Goal: Task Accomplishment & Management: Manage account settings

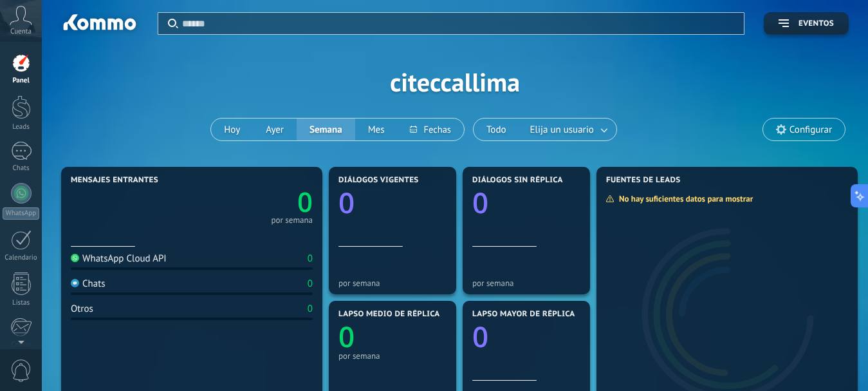
click at [745, 149] on div "Aplicar Eventos citeccallima [PERSON_NAME] Semana Mes" at bounding box center [455, 81] width 788 height 163
click at [26, 32] on span "Cuenta" at bounding box center [20, 32] width 21 height 8
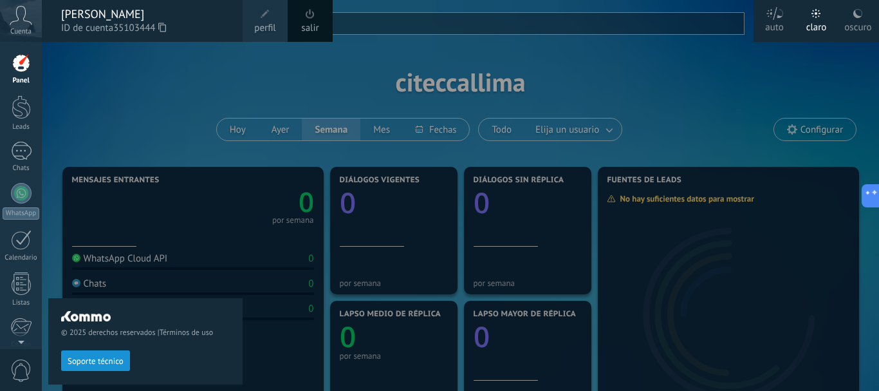
click at [263, 27] on span "perfil" at bounding box center [264, 28] width 21 height 14
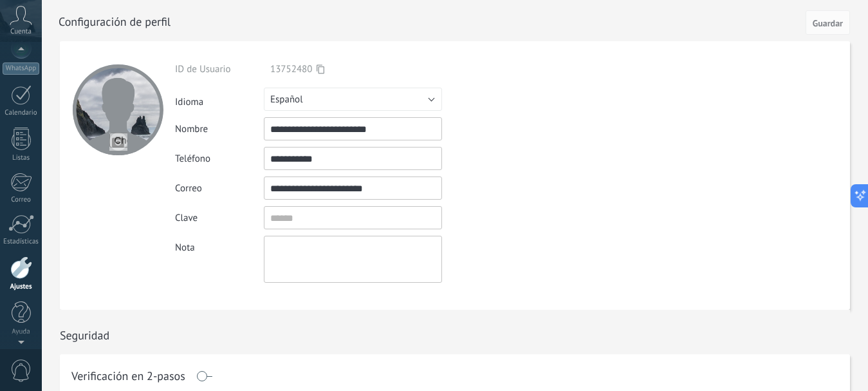
click at [26, 23] on icon at bounding box center [21, 15] width 23 height 19
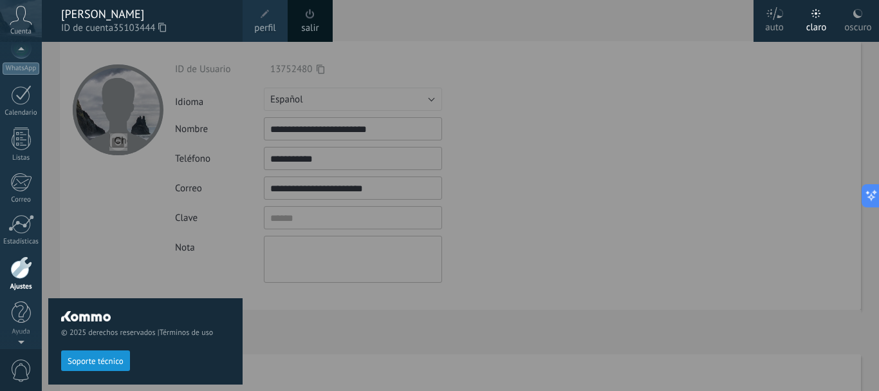
click at [73, 14] on div "[PERSON_NAME]" at bounding box center [145, 14] width 169 height 14
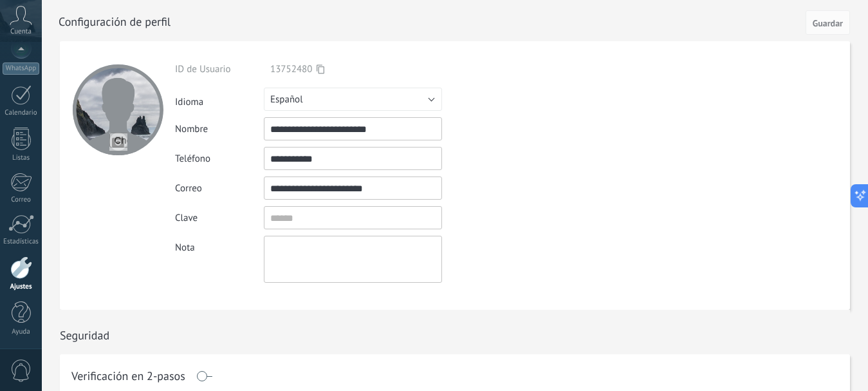
click at [17, 26] on div "Cuenta" at bounding box center [21, 21] width 42 height 42
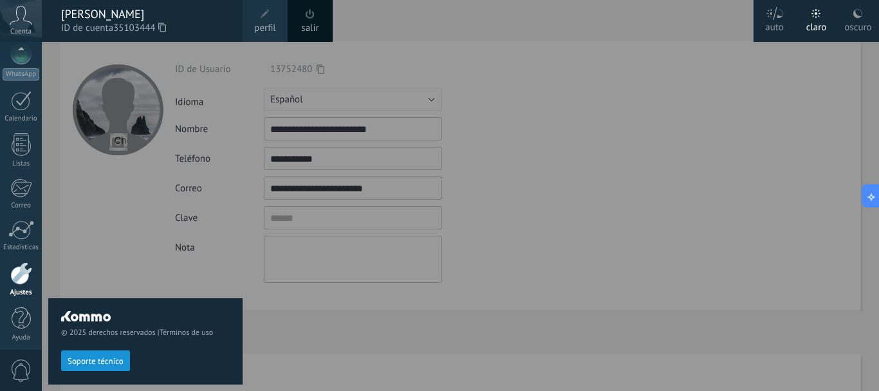
scroll to position [145, 0]
click at [21, 287] on div "Ajustes" at bounding box center [21, 287] width 37 height 8
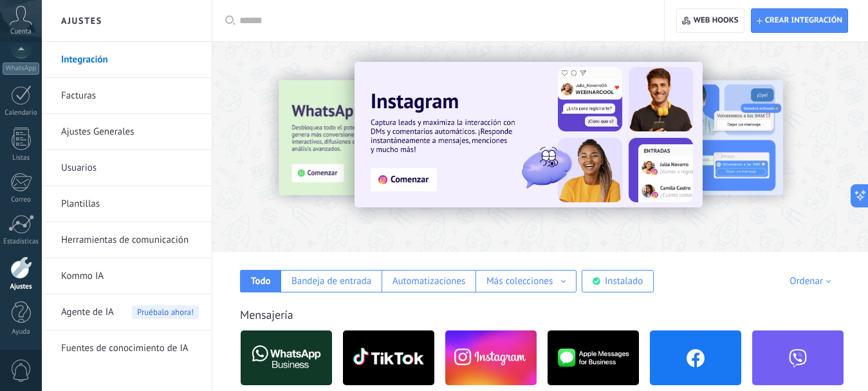
click at [94, 167] on link "Usuarios" at bounding box center [130, 168] width 138 height 36
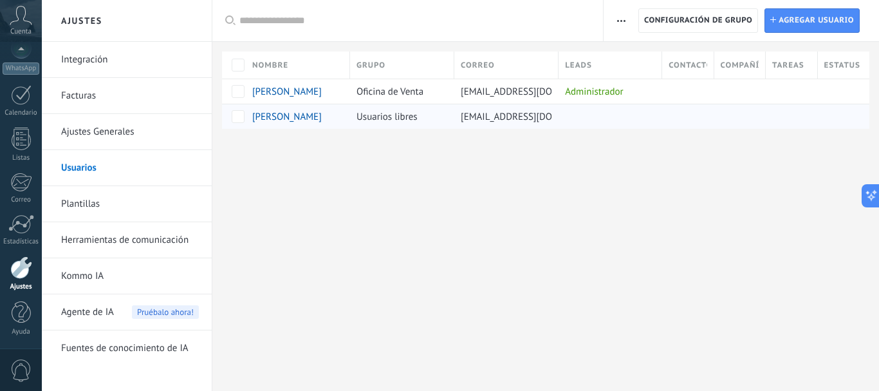
click at [476, 116] on span "[EMAIL_ADDRESS][DOMAIN_NAME]" at bounding box center [534, 117] width 146 height 12
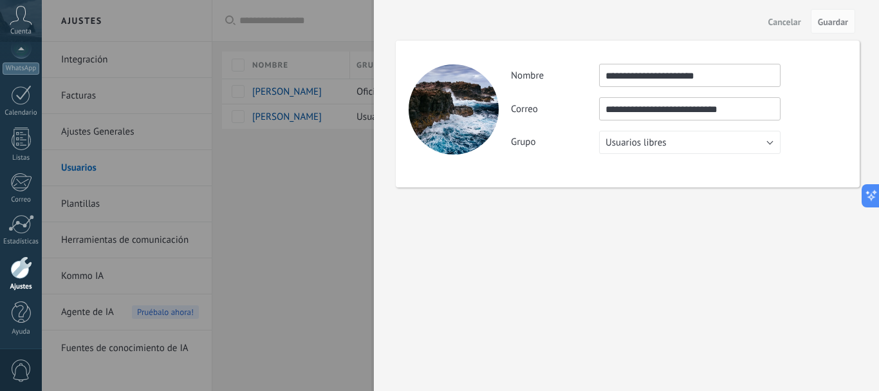
click at [762, 108] on input "**********" at bounding box center [689, 108] width 181 height 23
click at [605, 113] on input "**********" at bounding box center [689, 108] width 181 height 23
click at [745, 111] on input "**********" at bounding box center [689, 108] width 181 height 23
click at [828, 21] on span "Guardar" at bounding box center [833, 21] width 30 height 9
click at [835, 20] on span "Guardar" at bounding box center [833, 21] width 30 height 9
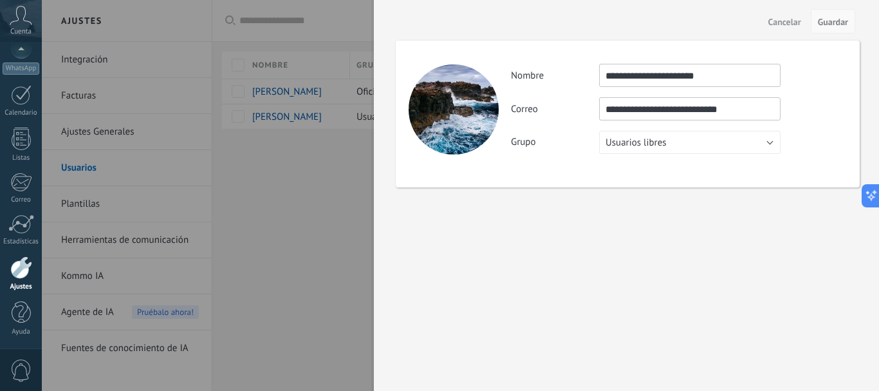
click at [835, 20] on span "Guardar" at bounding box center [833, 21] width 30 height 9
click at [835, 26] on span "Guardar" at bounding box center [833, 21] width 30 height 9
click at [834, 23] on span "Guardar" at bounding box center [833, 21] width 30 height 9
click at [784, 21] on span "Cancelar" at bounding box center [784, 21] width 33 height 9
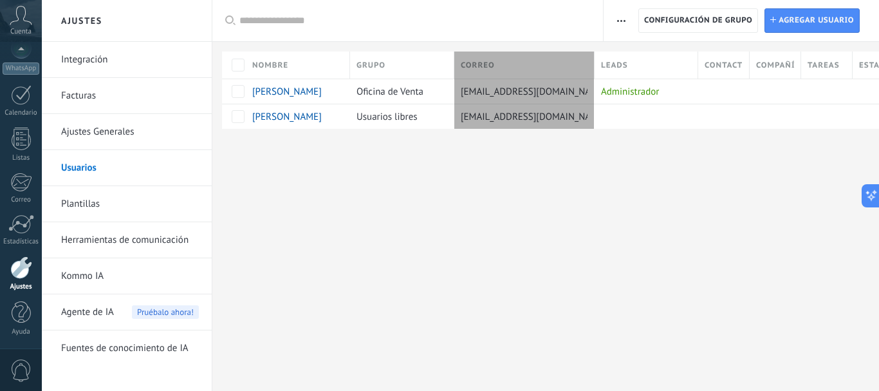
drag, startPoint x: 562, startPoint y: 69, endPoint x: 604, endPoint y: 64, distance: 41.4
click at [602, 64] on div at bounding box center [595, 66] width 14 height 24
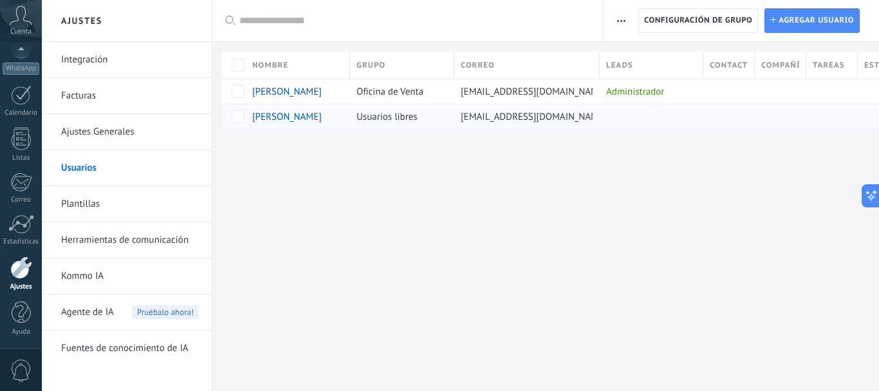
click at [640, 116] on div at bounding box center [648, 116] width 97 height 18
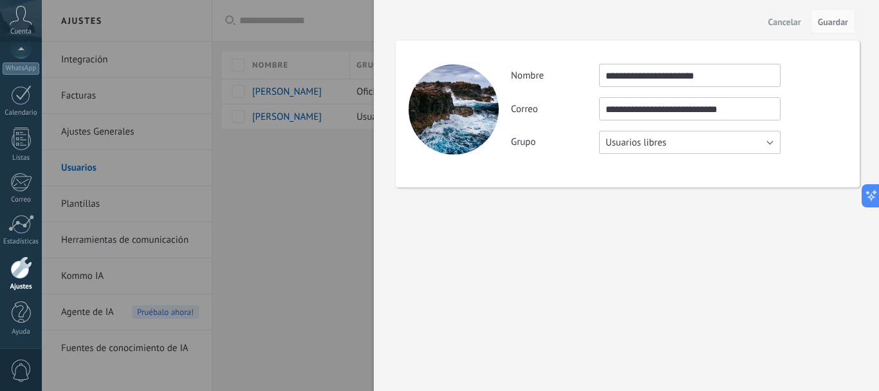
click at [774, 146] on button "Usuarios libres" at bounding box center [689, 142] width 181 height 23
click at [774, 146] on span "Oficina de Venta" at bounding box center [683, 142] width 185 height 12
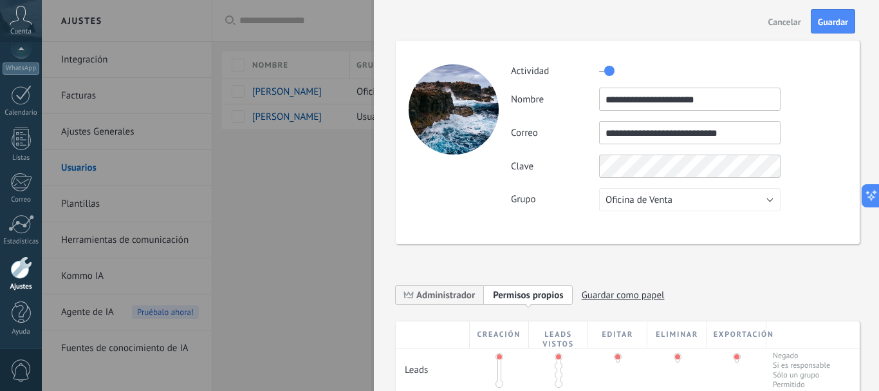
click at [765, 133] on input "**********" at bounding box center [689, 132] width 181 height 23
click at [606, 138] on input "**********" at bounding box center [689, 132] width 181 height 23
click at [837, 19] on span "Guardar" at bounding box center [833, 21] width 30 height 9
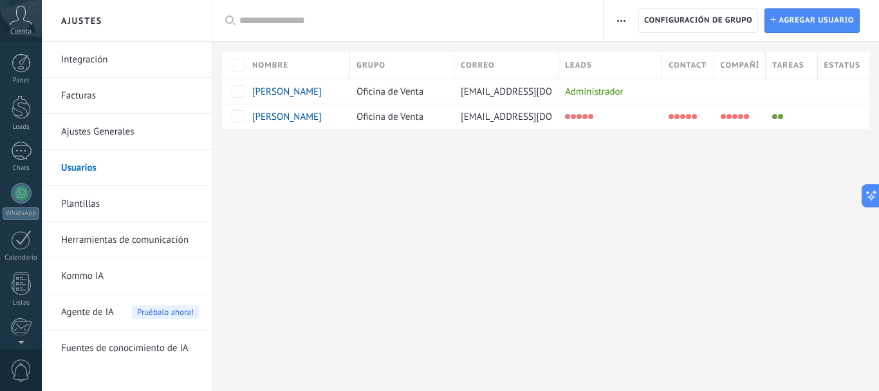
click at [19, 30] on span "Cuenta" at bounding box center [20, 32] width 21 height 8
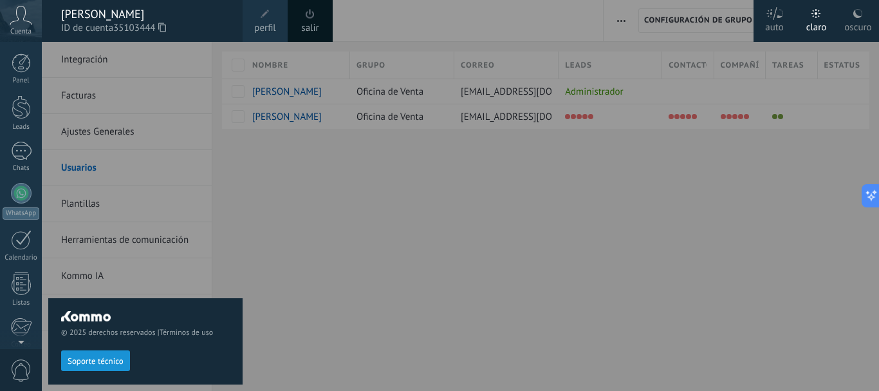
scroll to position [145, 0]
click at [311, 22] on link "salir" at bounding box center [309, 28] width 17 height 14
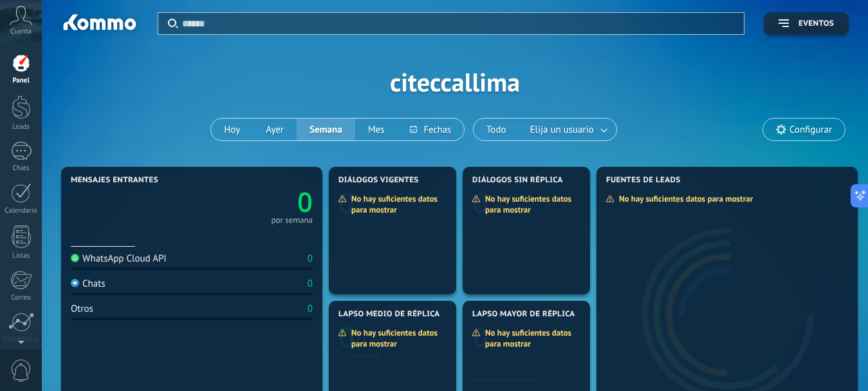
click at [20, 21] on icon at bounding box center [21, 15] width 23 height 19
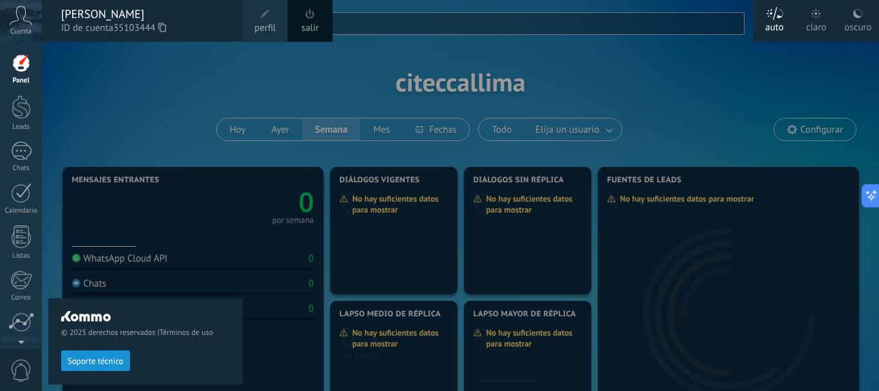
click at [319, 21] on link "salir" at bounding box center [309, 28] width 17 height 14
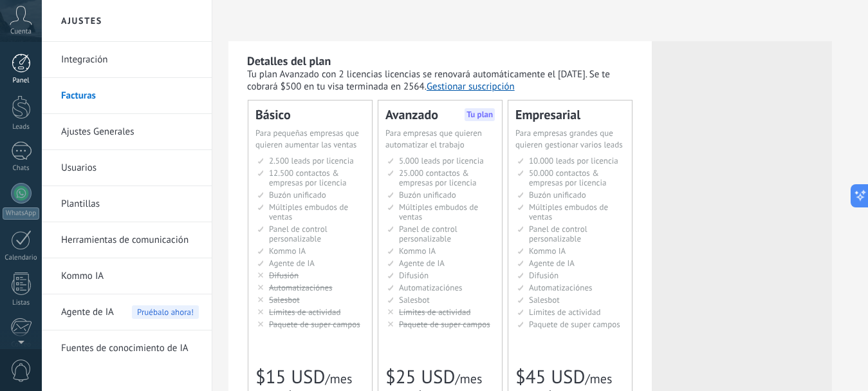
click at [29, 73] on link "Panel" at bounding box center [21, 69] width 42 height 32
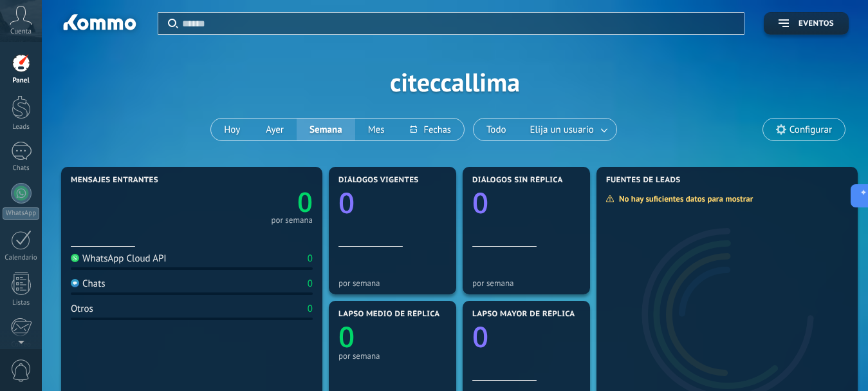
click at [19, 14] on icon at bounding box center [21, 15] width 23 height 19
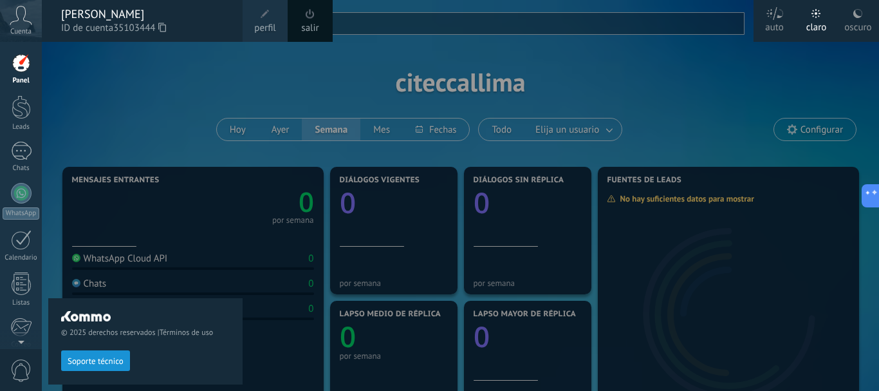
click at [310, 32] on link "salir" at bounding box center [309, 28] width 17 height 14
